Goal: Task Accomplishment & Management: Use online tool/utility

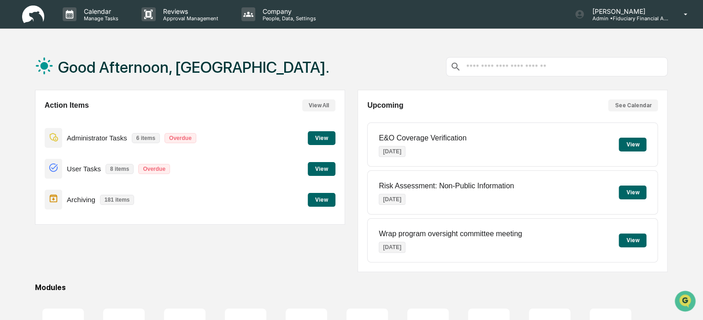
click at [321, 199] on button "View" at bounding box center [322, 200] width 28 height 14
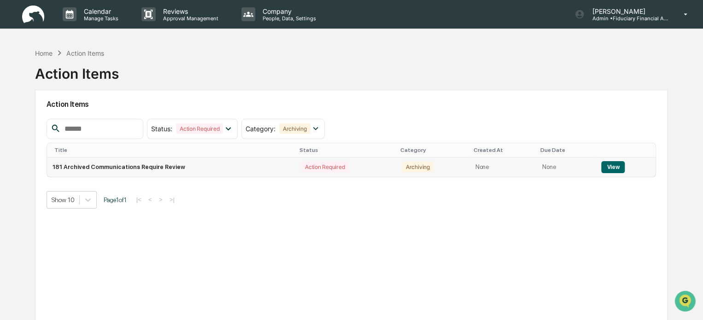
click at [612, 163] on button "View" at bounding box center [612, 167] width 23 height 12
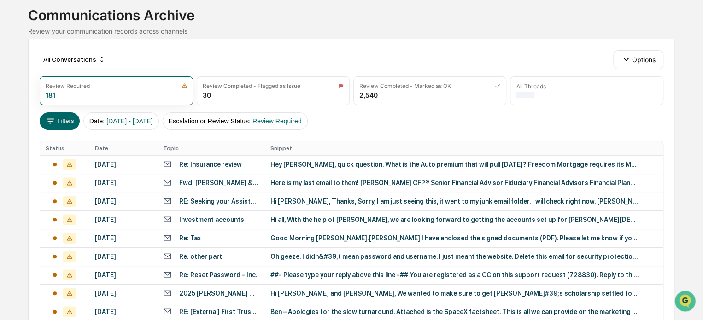
scroll to position [57, 0]
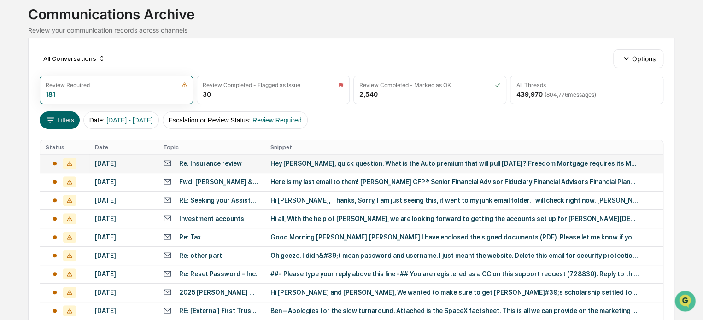
click at [132, 160] on div "[DATE]" at bounding box center [124, 163] width 58 height 7
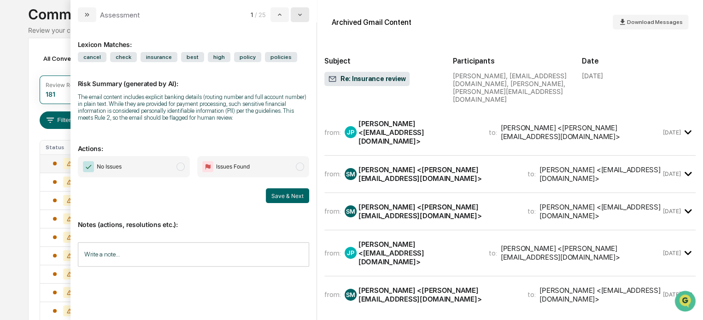
click at [300, 18] on icon "modal" at bounding box center [299, 14] width 7 height 7
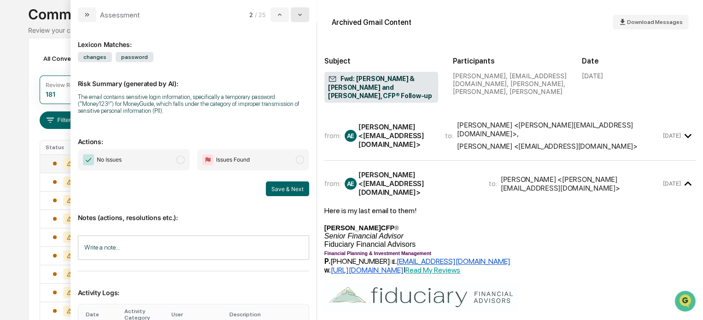
click at [300, 18] on icon "modal" at bounding box center [299, 14] width 7 height 7
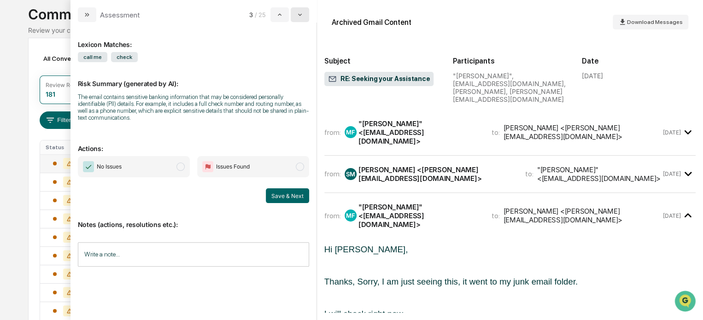
click at [300, 18] on icon "modal" at bounding box center [299, 14] width 7 height 7
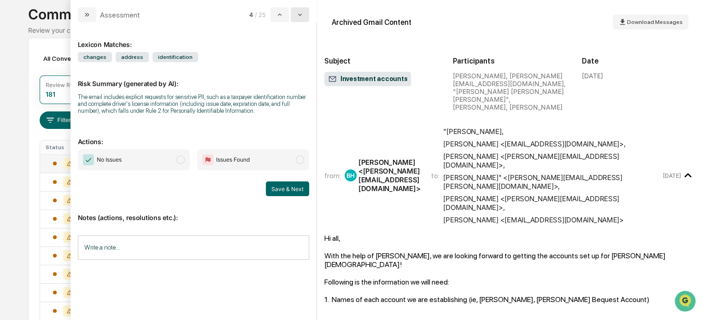
click at [302, 17] on icon "modal" at bounding box center [299, 14] width 7 height 7
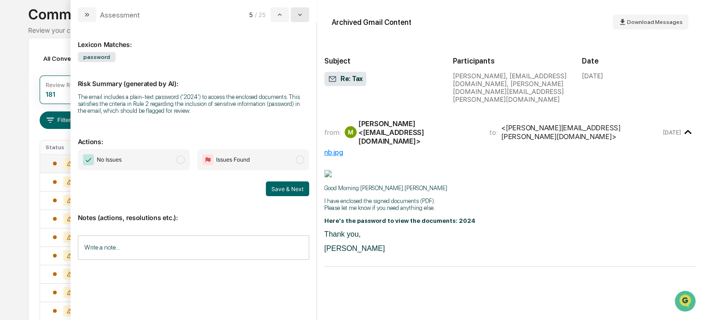
click at [303, 16] on icon "modal" at bounding box center [299, 14] width 7 height 7
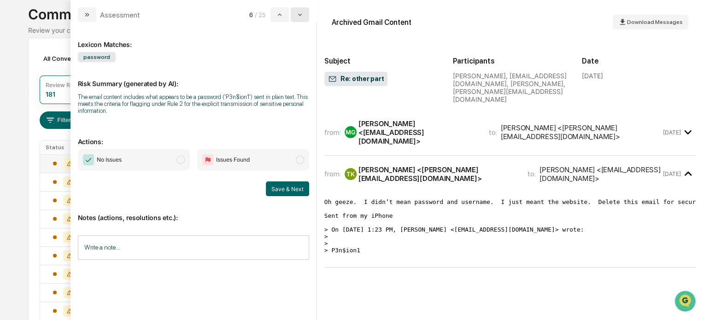
click at [303, 16] on icon "modal" at bounding box center [299, 14] width 7 height 7
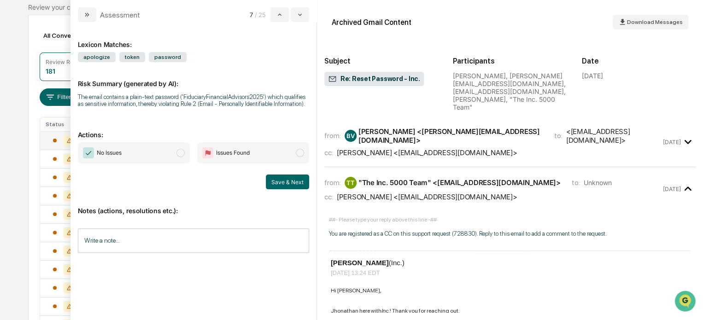
scroll to position [79, 0]
click at [518, 127] on div "from: BV [PERSON_NAME] <[PERSON_NAME][EMAIL_ADDRESS][DOMAIN_NAME]> to: <[EMAIL_…" at bounding box center [492, 142] width 337 height 30
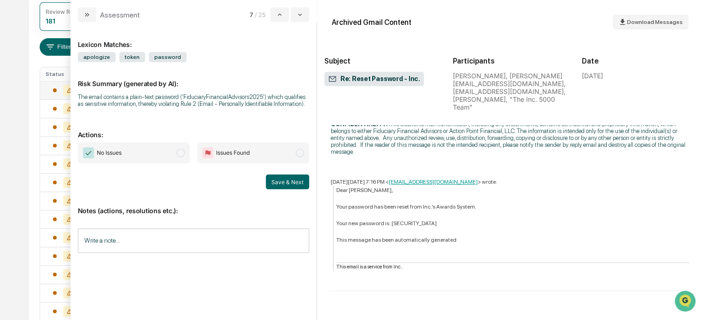
scroll to position [113, 0]
click at [161, 152] on span "No Issues" at bounding box center [134, 152] width 112 height 21
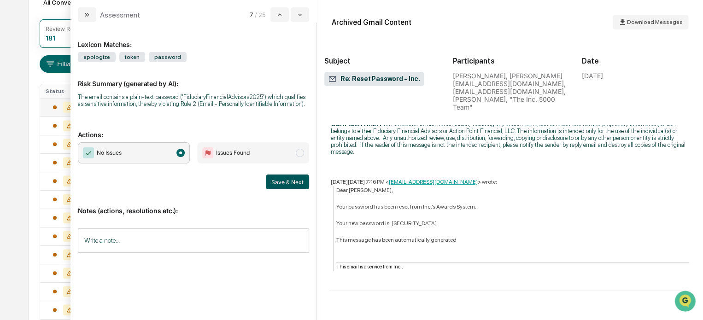
click at [291, 183] on button "Save & Next" at bounding box center [287, 182] width 43 height 15
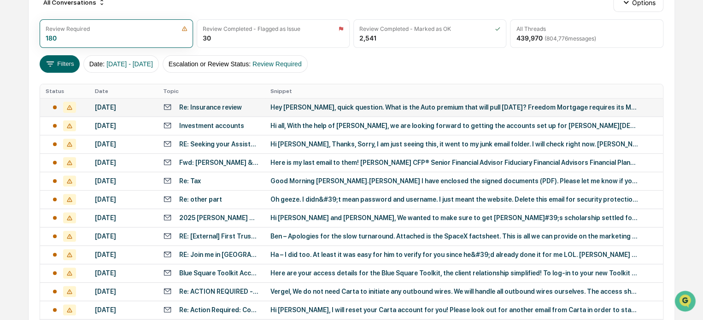
drag, startPoint x: 0, startPoint y: 198, endPoint x: 290, endPoint y: 80, distance: 313.5
click at [290, 80] on div "All Conversations Options Review Required 180 Review Completed - Flagged as Iss…" at bounding box center [351, 296] width 647 height 629
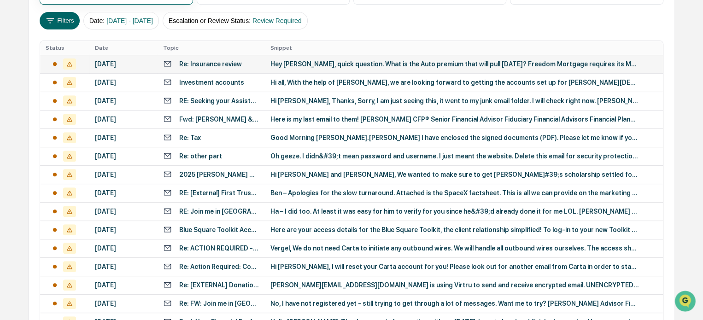
scroll to position [81, 0]
